Goal: Transaction & Acquisition: Purchase product/service

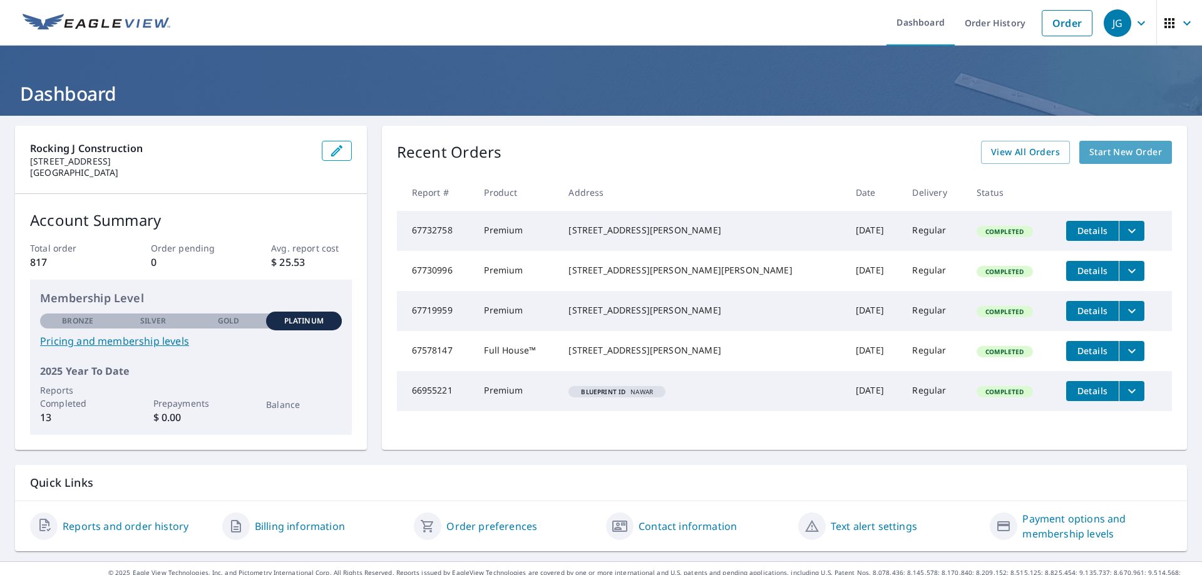
click at [1101, 160] on link "Start New Order" at bounding box center [1125, 152] width 93 height 23
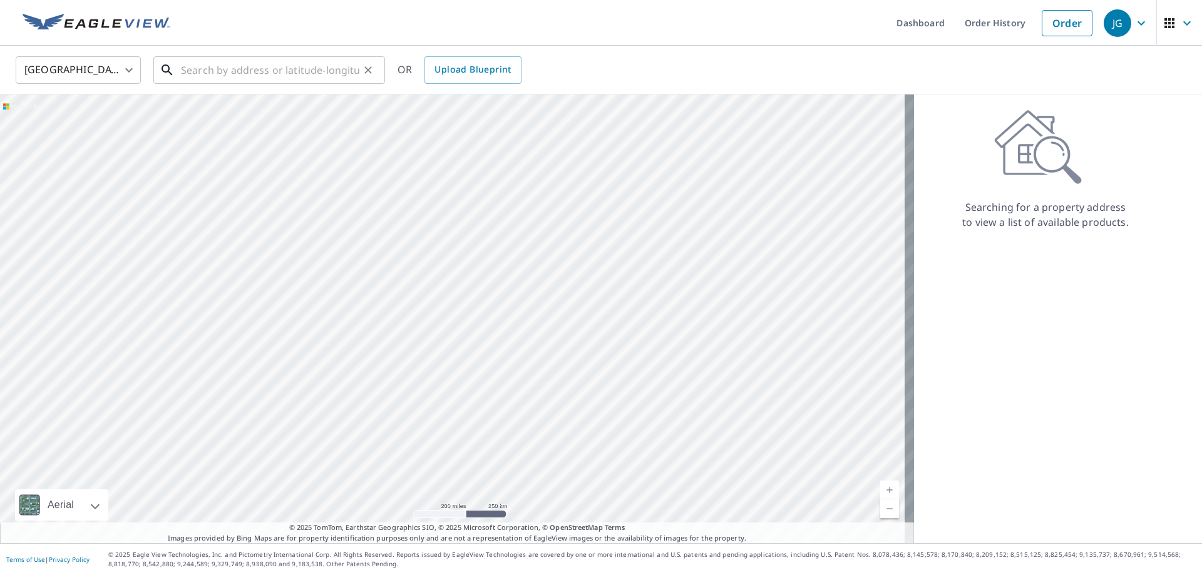
click at [209, 75] on input "text" at bounding box center [270, 70] width 178 height 35
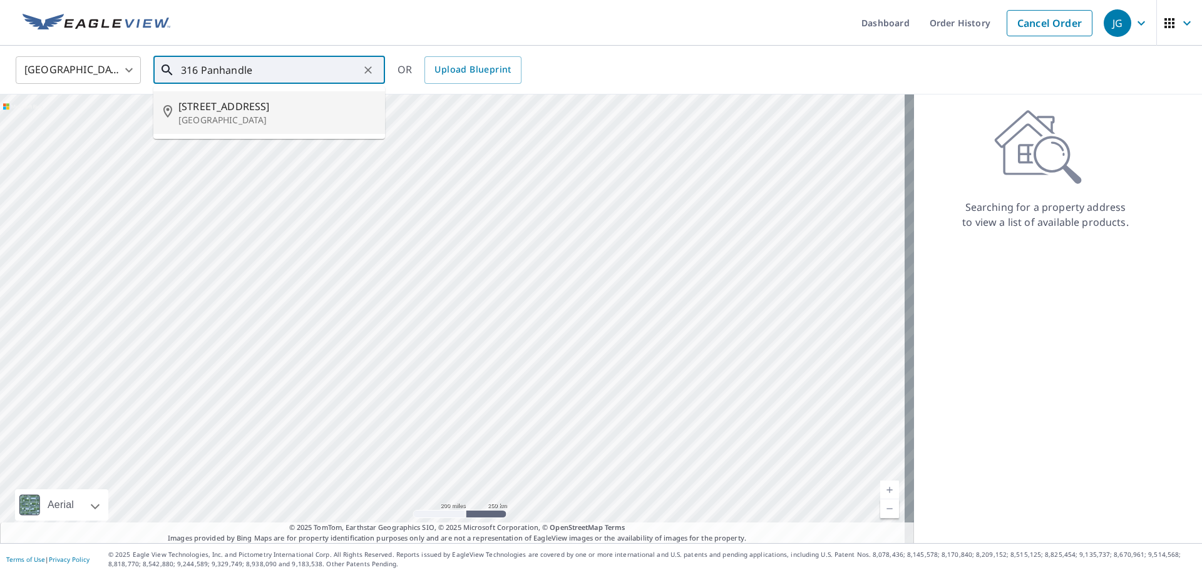
click at [217, 109] on span "[STREET_ADDRESS]" at bounding box center [276, 106] width 197 height 15
type input "[STREET_ADDRESS]"
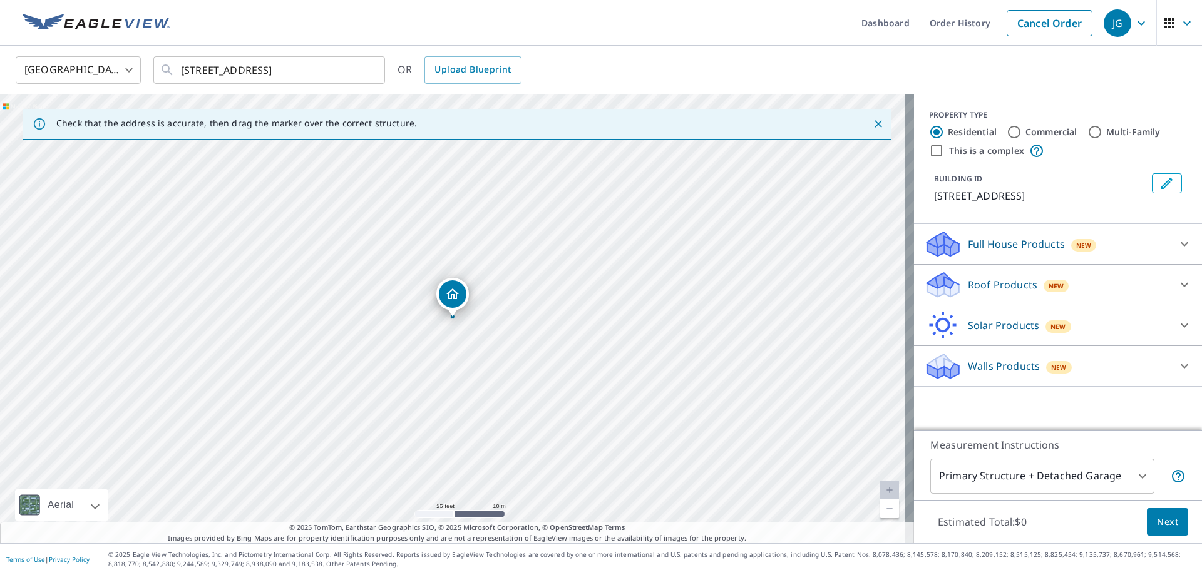
click at [979, 246] on p "Full House Products" at bounding box center [1016, 244] width 97 height 15
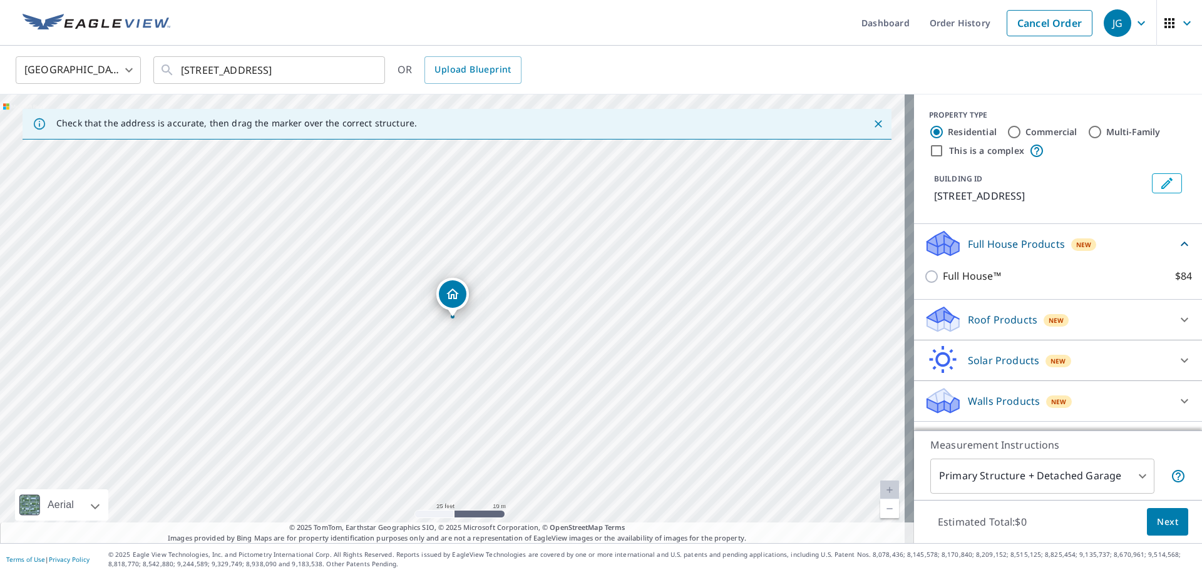
click at [1011, 401] on p "Walls Products" at bounding box center [1004, 401] width 72 height 15
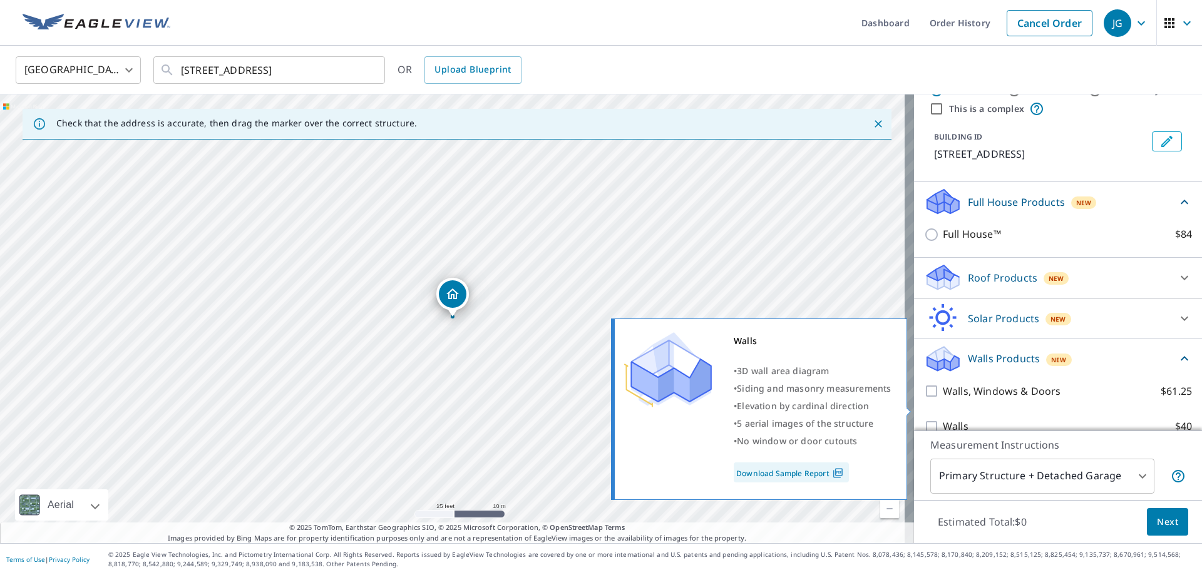
scroll to position [61, 0]
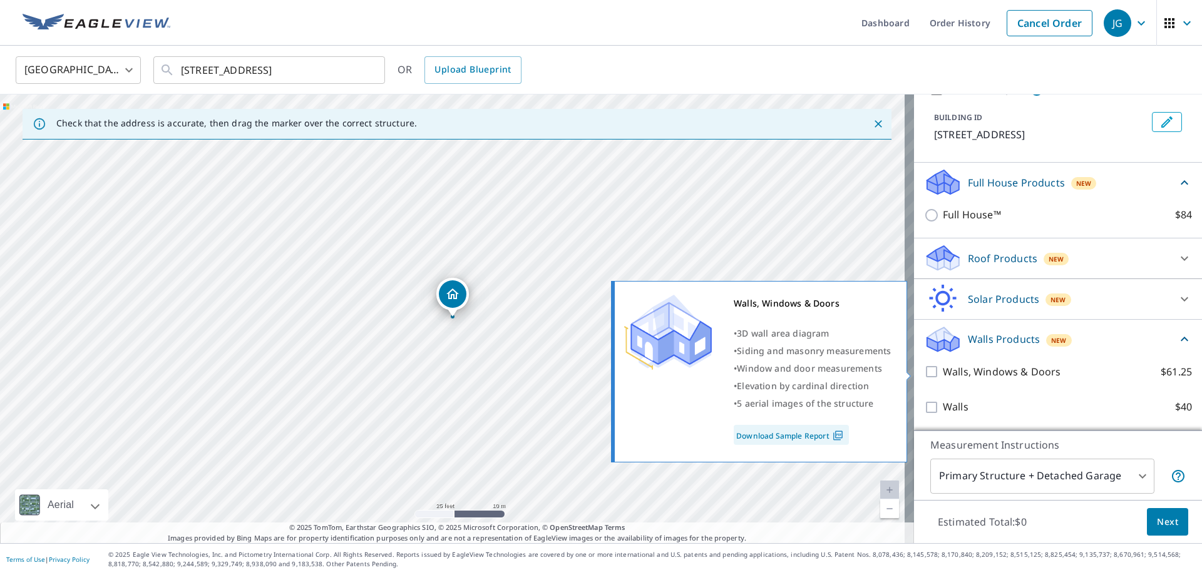
click at [924, 374] on input "Walls, Windows & Doors $61.25" at bounding box center [933, 371] width 19 height 15
checkbox input "true"
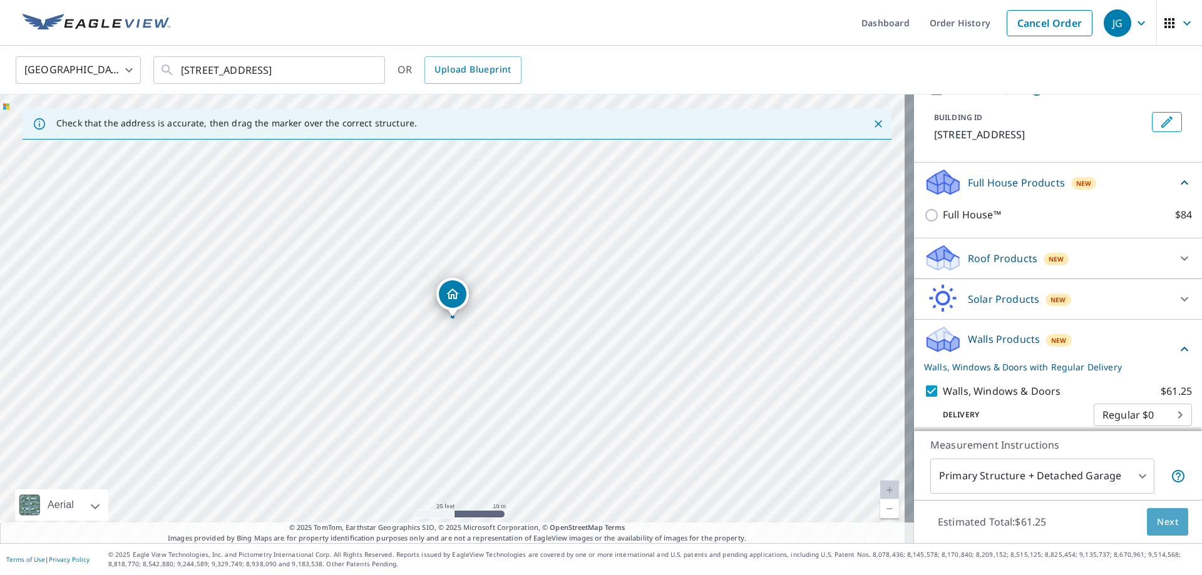
click at [1161, 521] on span "Next" at bounding box center [1167, 523] width 21 height 16
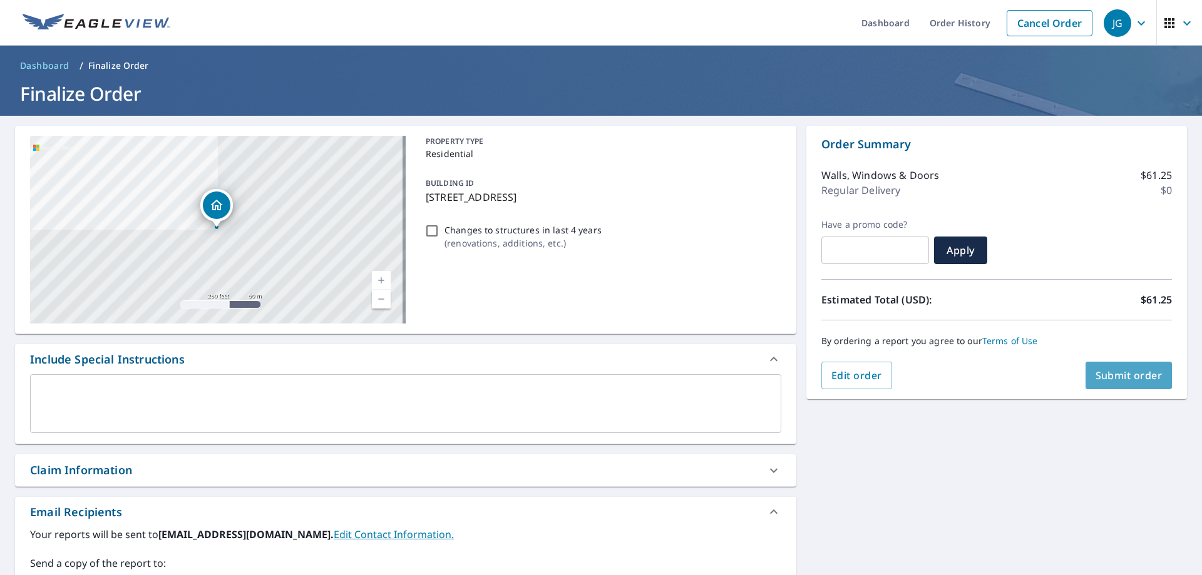
click at [1109, 380] on span "Submit order" at bounding box center [1129, 376] width 67 height 14
